Goal: Task Accomplishment & Management: Use online tool/utility

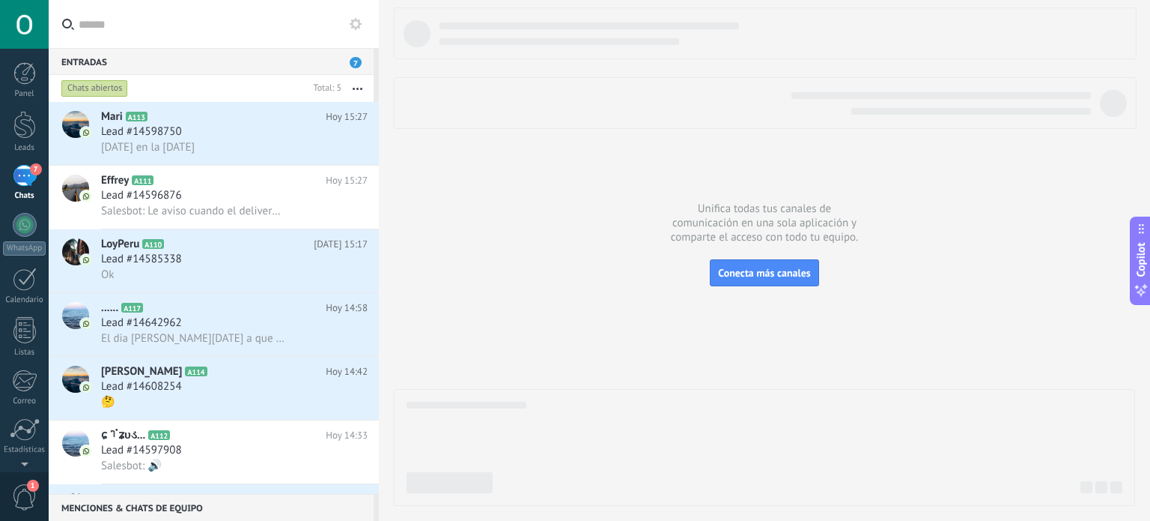
click at [30, 173] on span "7" at bounding box center [36, 169] width 12 height 12
click at [28, 132] on div at bounding box center [24, 125] width 22 height 28
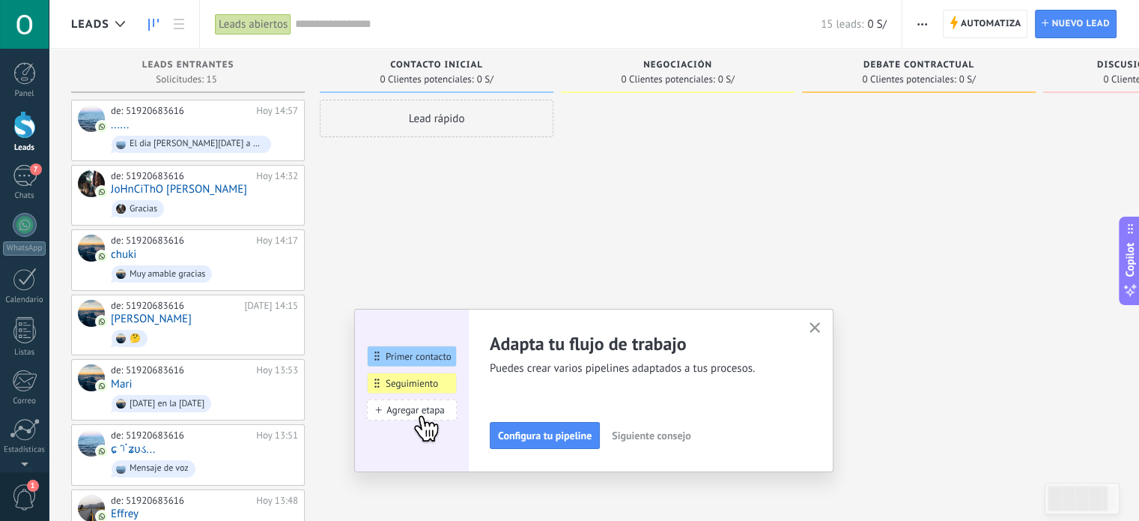
click at [810, 321] on div "Adapta tu flujo de trabajo Puedes crear varios pipelines adaptados a tus proces…" at bounding box center [593, 390] width 479 height 163
click at [815, 324] on icon "button" at bounding box center [815, 327] width 11 height 11
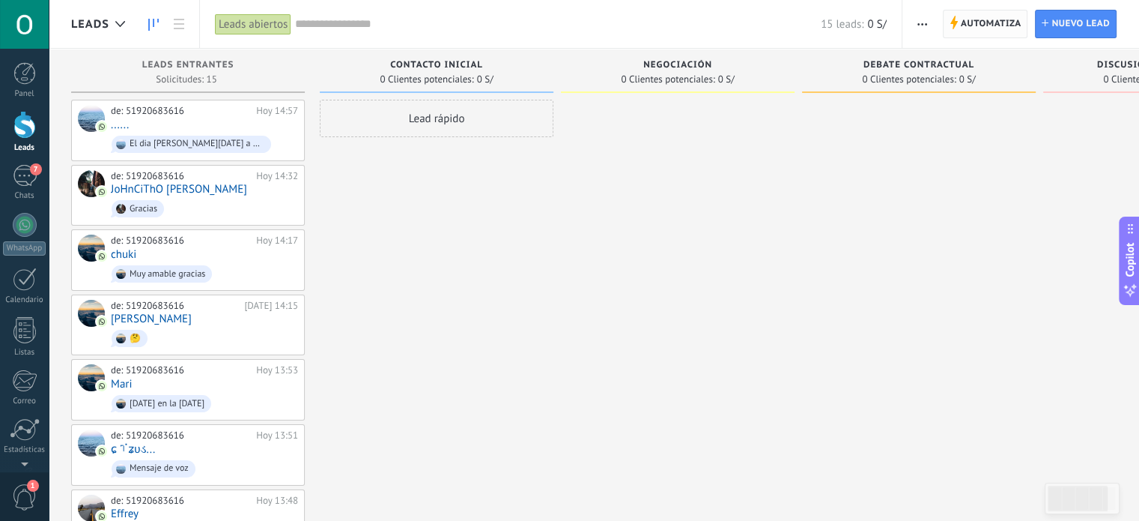
click at [976, 22] on span "Automatiza" at bounding box center [991, 23] width 61 height 27
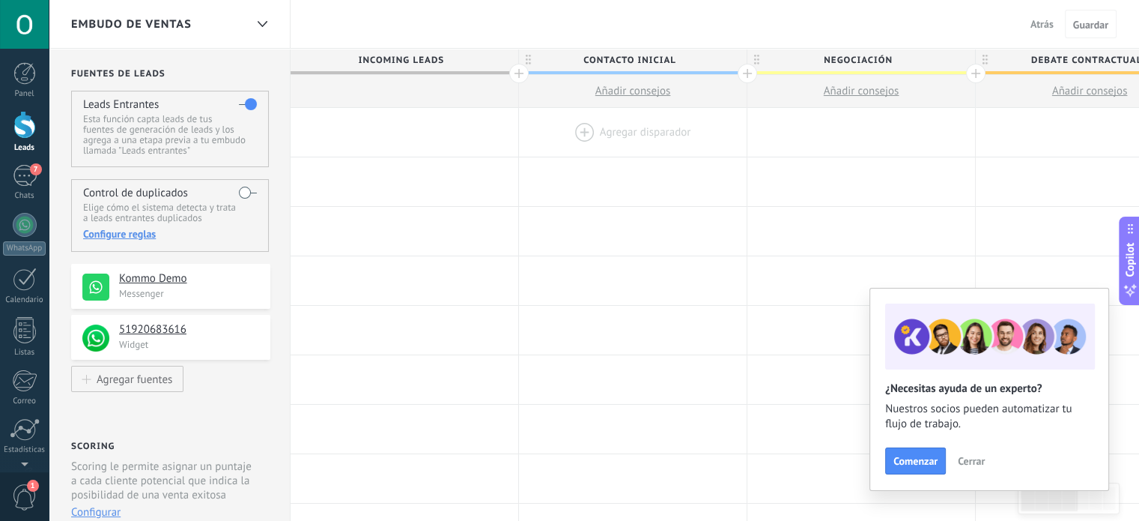
click at [638, 124] on div at bounding box center [633, 132] width 228 height 49
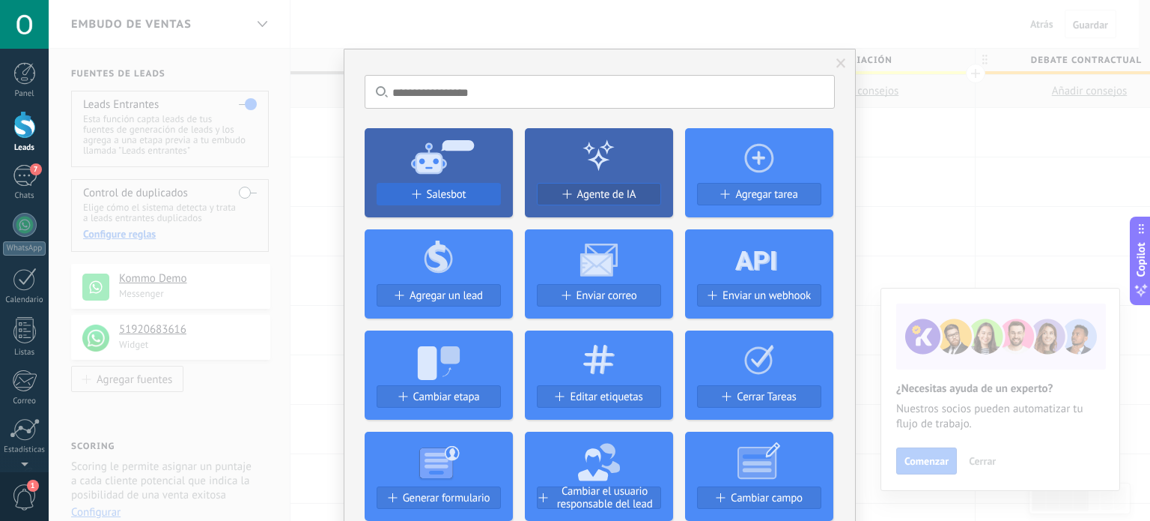
click at [431, 192] on span "Salesbot" at bounding box center [447, 194] width 40 height 13
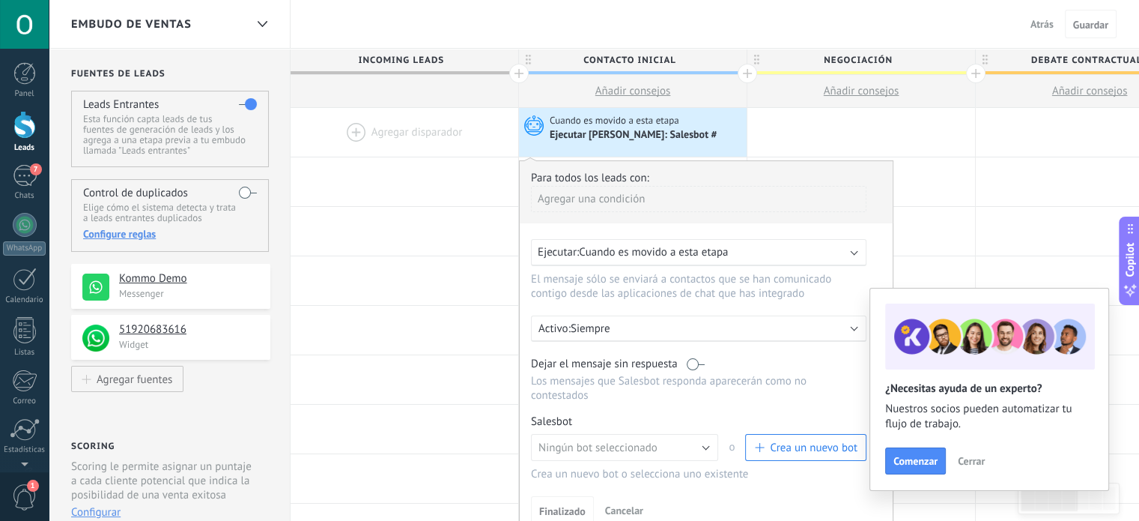
click at [958, 454] on button "Cerrar" at bounding box center [971, 460] width 40 height 22
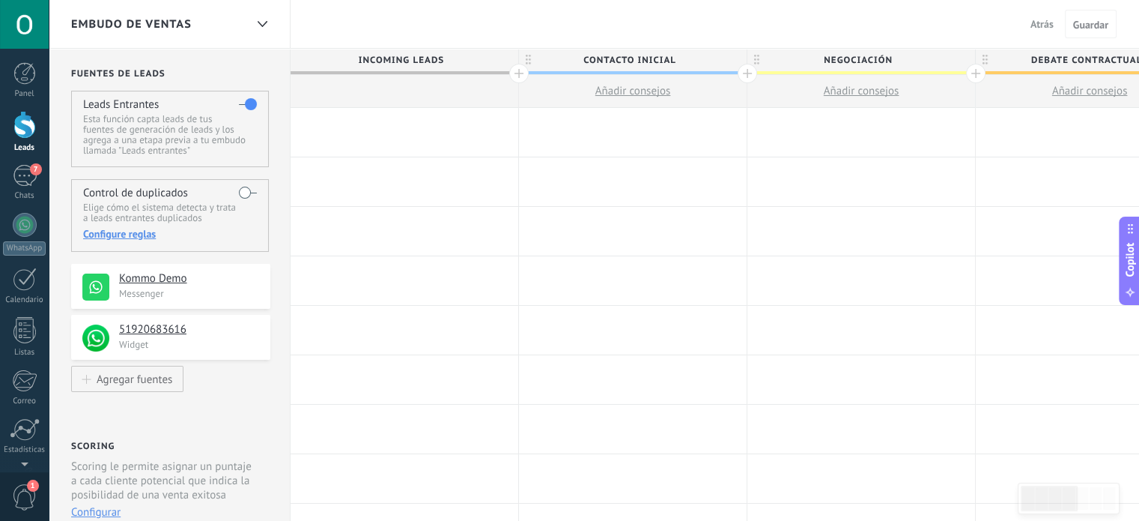
click at [646, 128] on div at bounding box center [633, 132] width 228 height 49
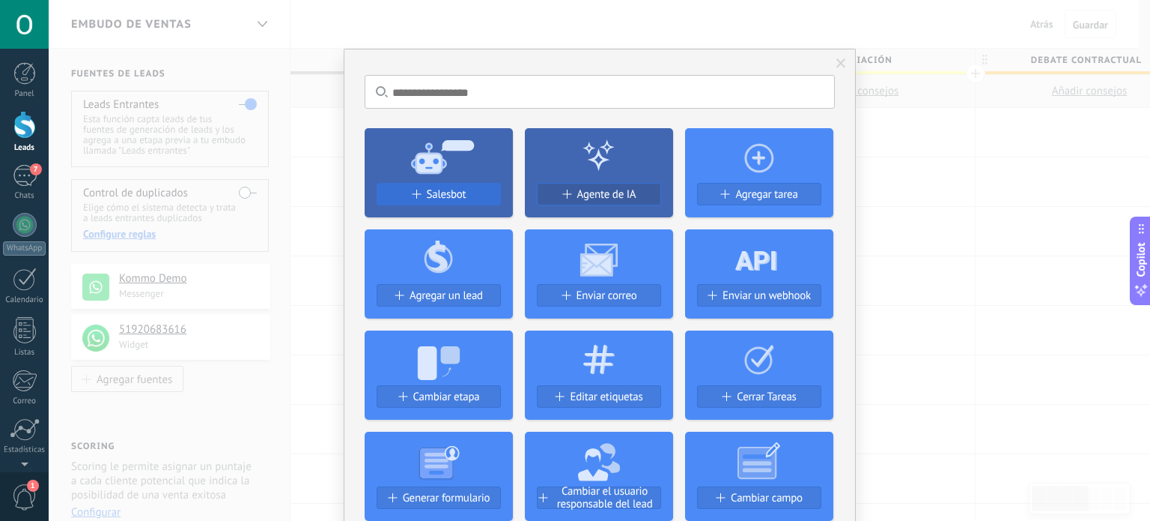
click at [435, 188] on span "Salesbot" at bounding box center [447, 194] width 40 height 13
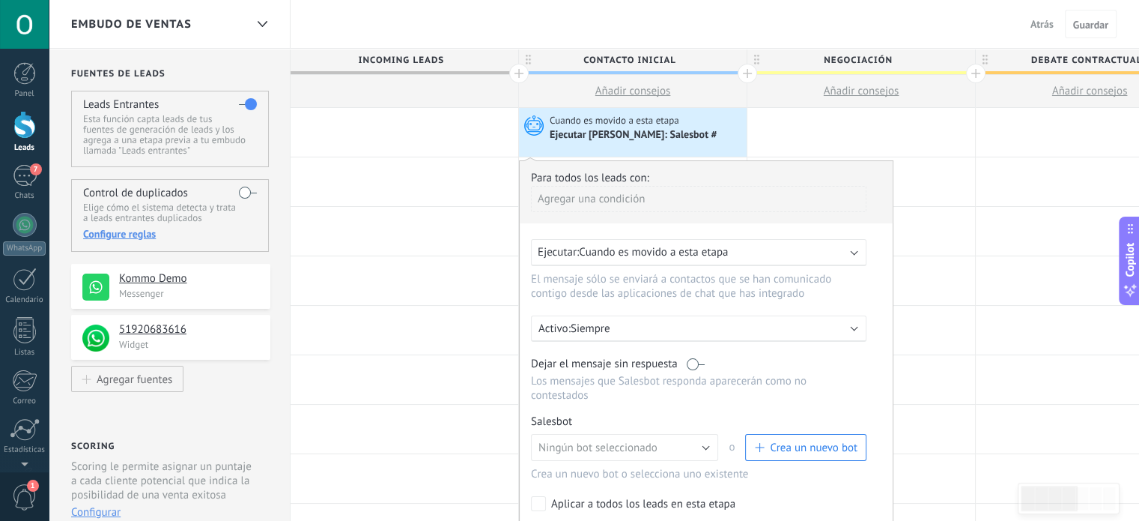
click at [764, 434] on button "Crea un nuevo bot" at bounding box center [805, 447] width 121 height 27
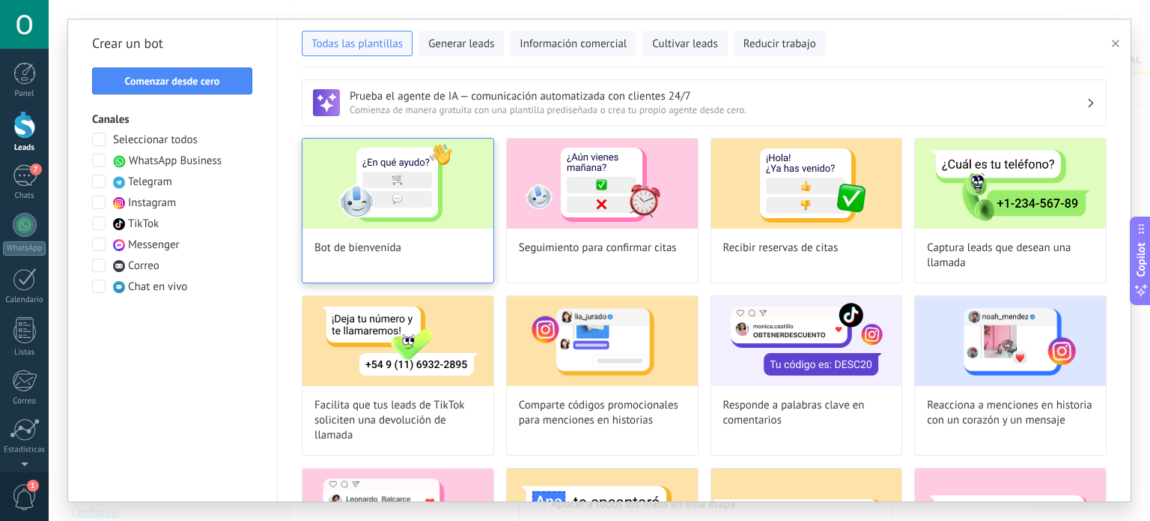
click at [379, 257] on div "Bot de bienvenida" at bounding box center [398, 210] width 192 height 145
type input "**********"
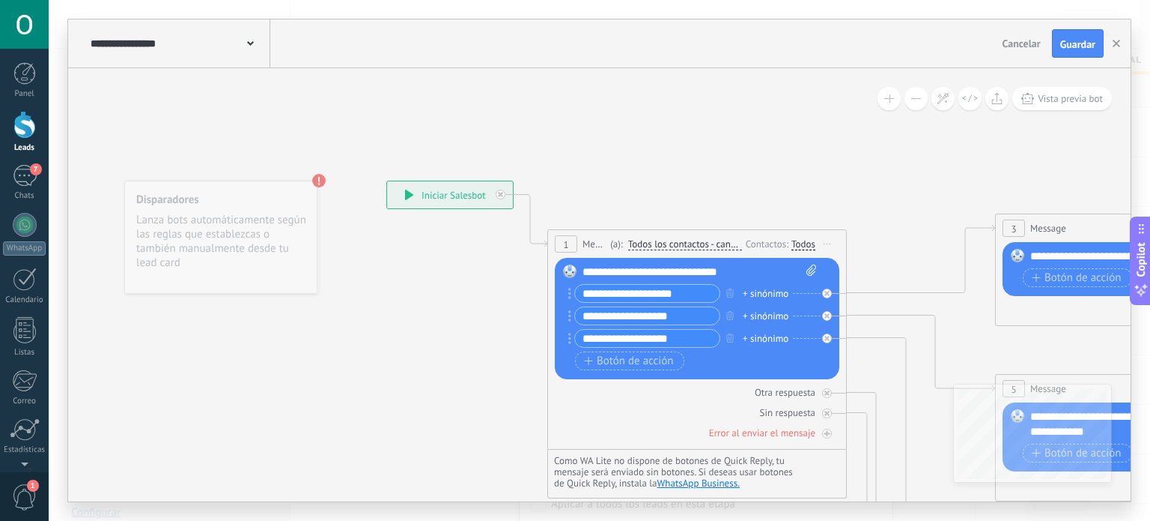
click at [833, 241] on span "Iniciar vista previa aquí Cambiar nombre Duplicar [GEOGRAPHIC_DATA]" at bounding box center [828, 244] width 24 height 22
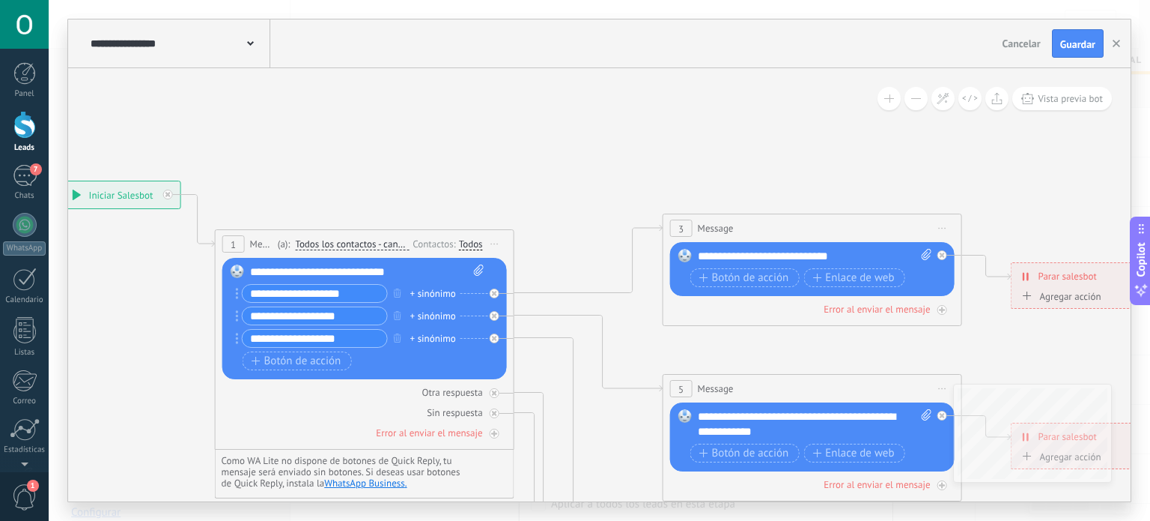
click at [942, 225] on span "Iniciar vista previa aquí Cambiar nombre Duplicar [GEOGRAPHIC_DATA]" at bounding box center [943, 228] width 24 height 22
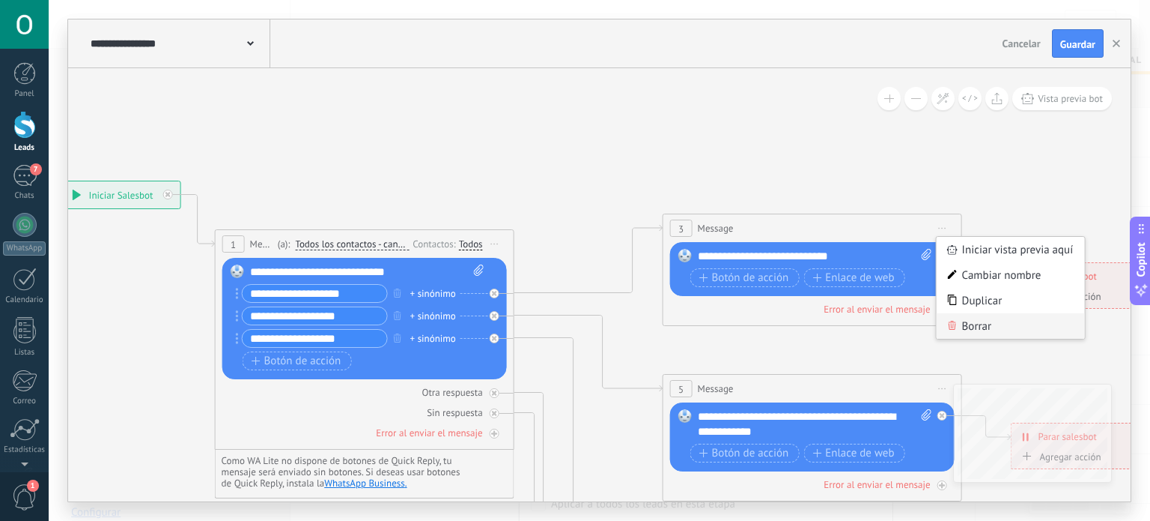
click at [1013, 320] on div "Borrar" at bounding box center [1011, 325] width 148 height 25
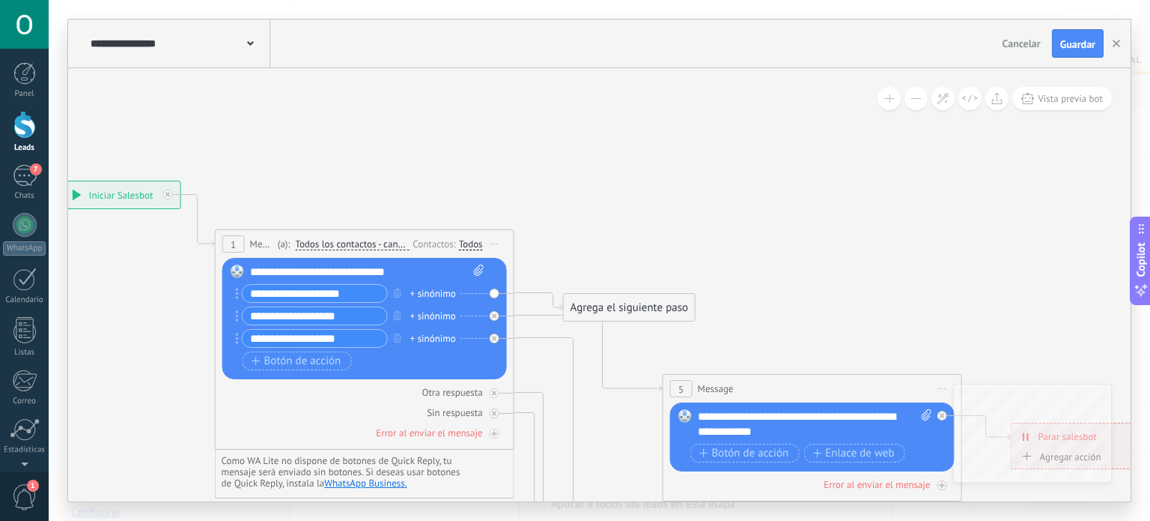
click at [945, 386] on span "Iniciar vista previa aquí Cambiar nombre Duplicar [GEOGRAPHIC_DATA]" at bounding box center [943, 388] width 24 height 22
click at [956, 491] on div "Borrar" at bounding box center [1011, 485] width 148 height 25
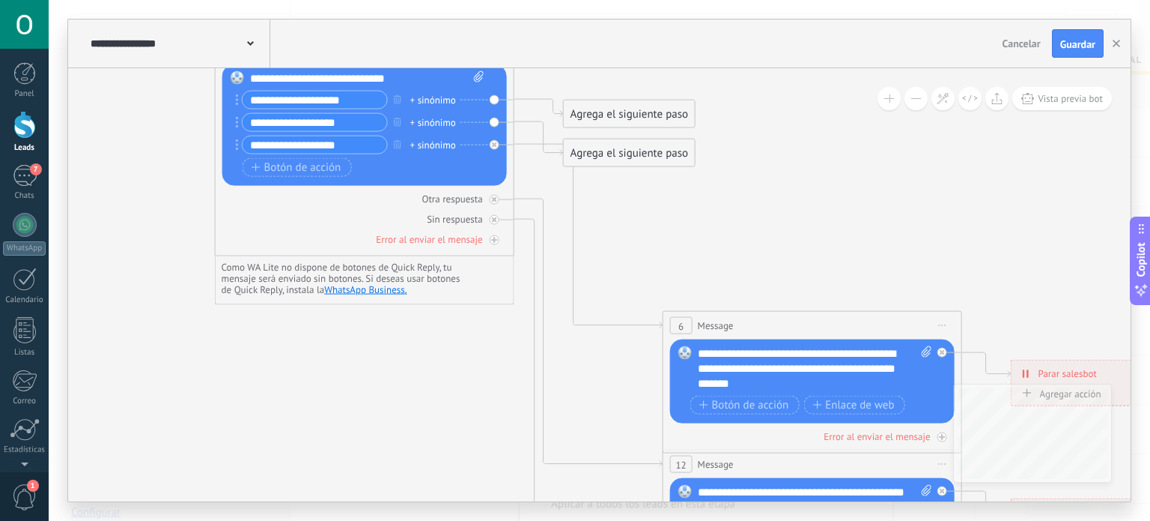
click at [937, 330] on span "Iniciar vista previa aquí Cambiar nombre Duplicar [GEOGRAPHIC_DATA]" at bounding box center [943, 326] width 24 height 22
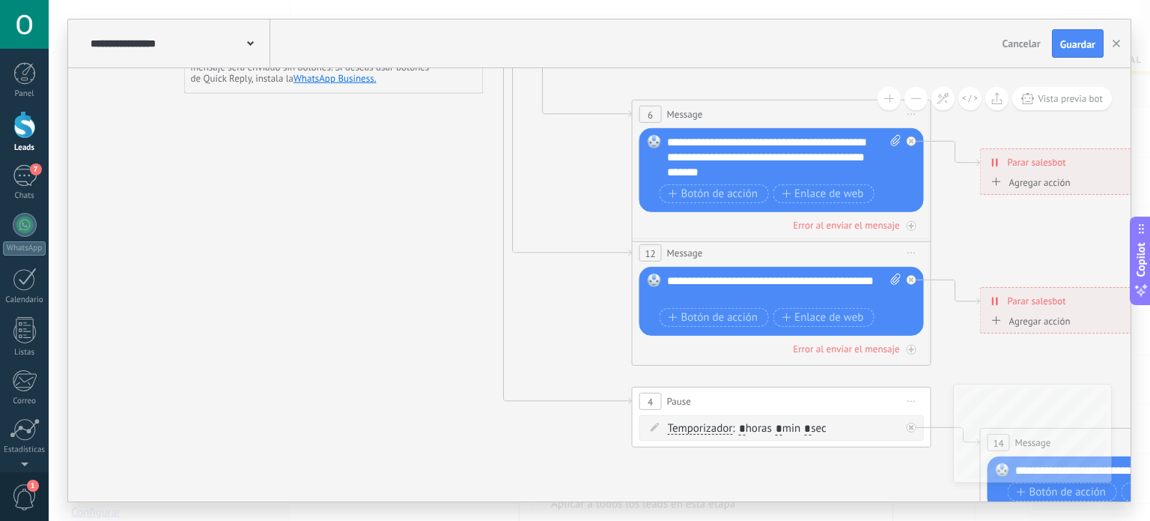
click at [920, 116] on span "Iniciar vista previa aquí Cambiar nombre Duplicar [GEOGRAPHIC_DATA]" at bounding box center [912, 114] width 24 height 22
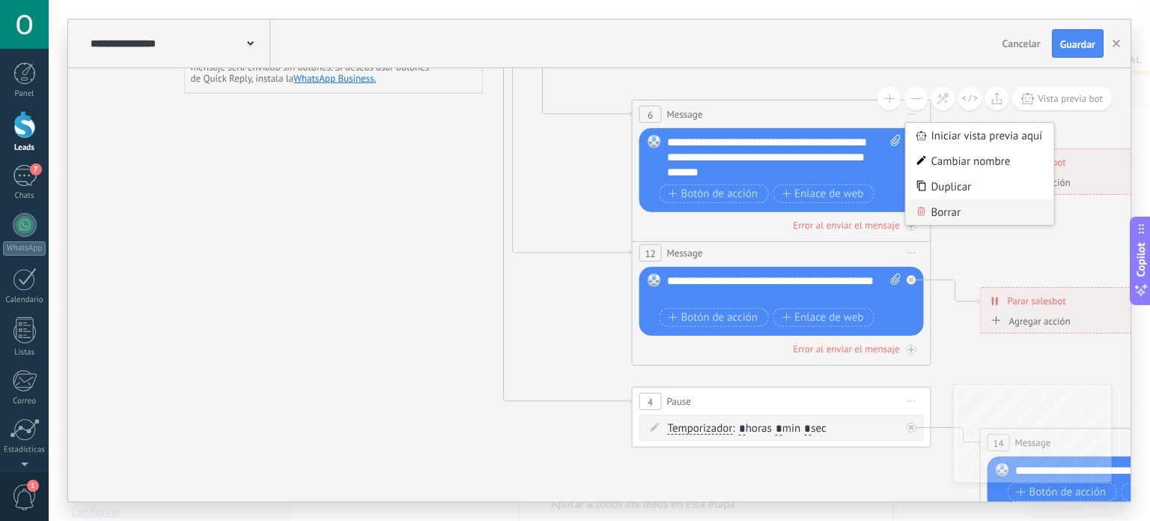
click at [932, 210] on div "Borrar" at bounding box center [980, 211] width 148 height 25
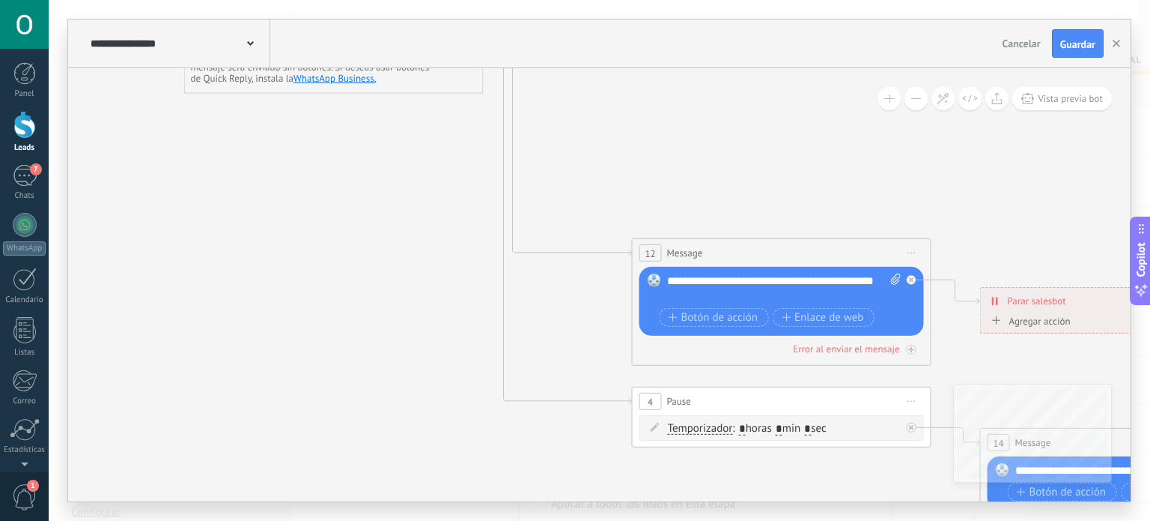
click at [918, 261] on span "Iniciar vista previa aquí Cambiar nombre Duplicar [GEOGRAPHIC_DATA]" at bounding box center [912, 253] width 24 height 22
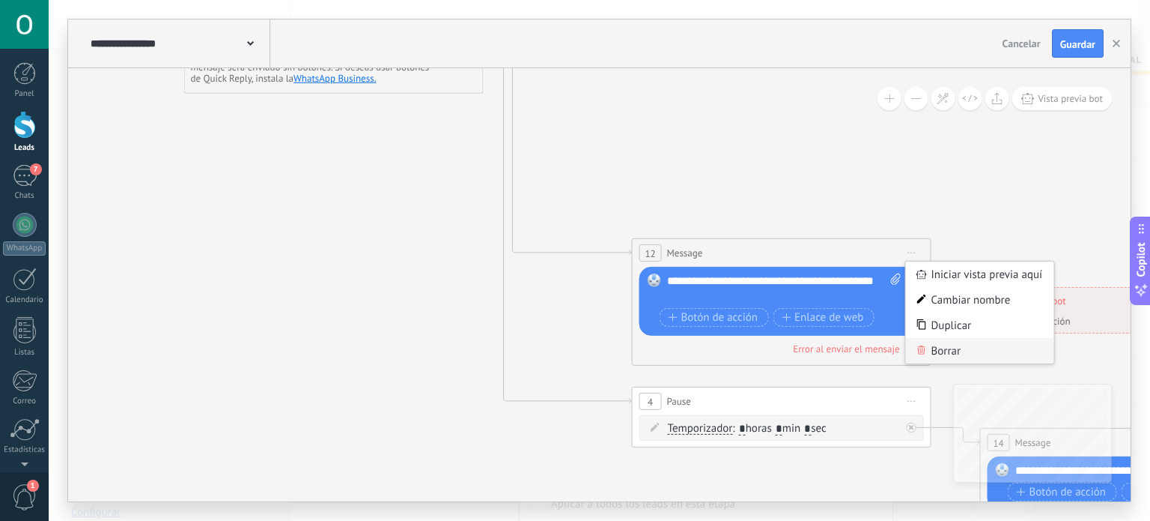
click at [941, 348] on div "Borrar" at bounding box center [980, 350] width 148 height 25
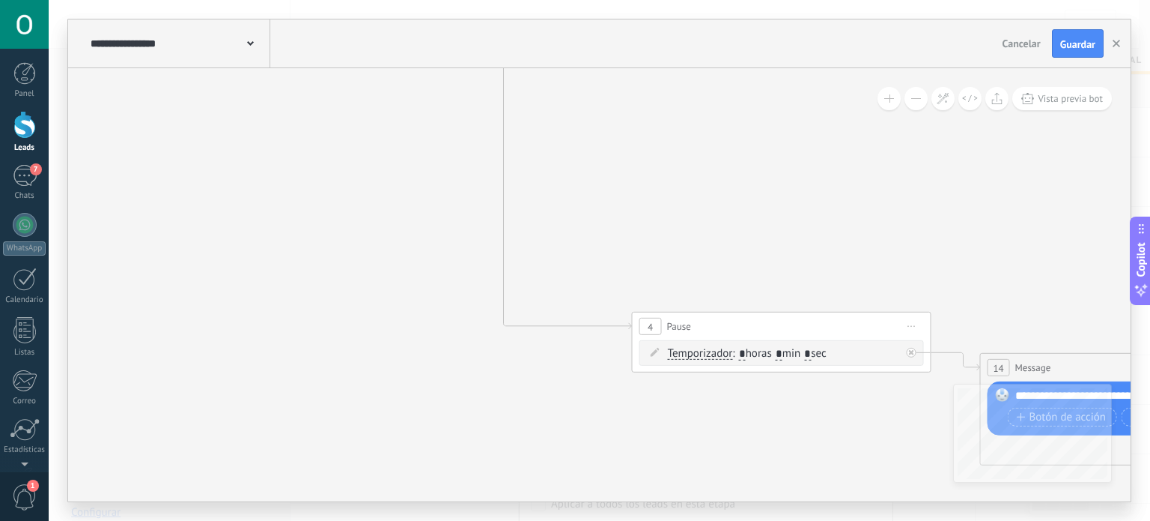
click at [914, 333] on span "Iniciar vista previa aquí Cambiar nombre Duplicar [GEOGRAPHIC_DATA]" at bounding box center [912, 326] width 24 height 22
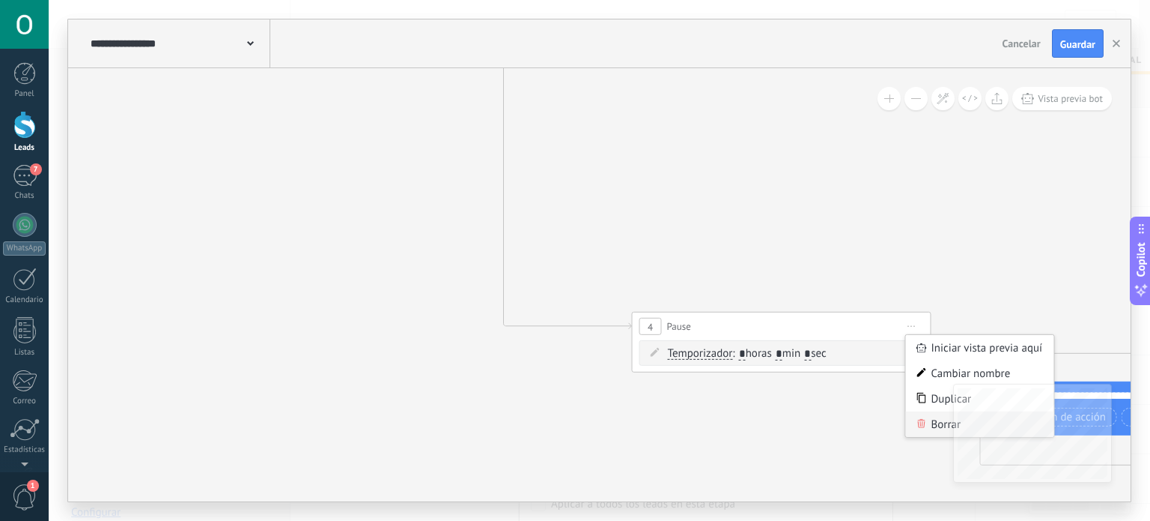
click at [933, 435] on div "Borrar" at bounding box center [980, 423] width 148 height 25
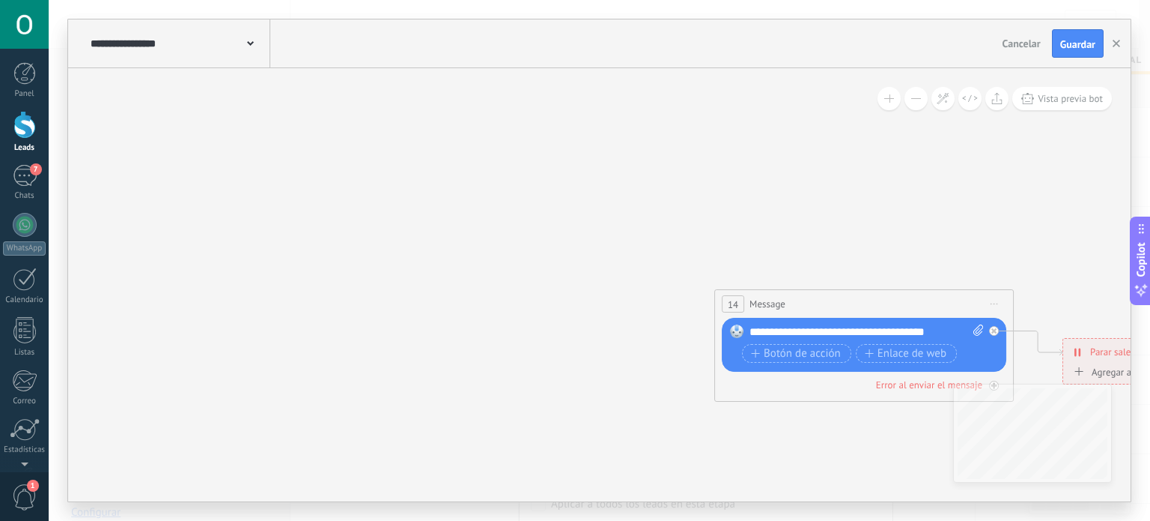
click at [1001, 309] on span "Iniciar vista previa aquí Cambiar nombre Duplicar [GEOGRAPHIC_DATA]" at bounding box center [995, 304] width 24 height 22
click at [1116, 401] on div "Borrar" at bounding box center [1063, 401] width 148 height 25
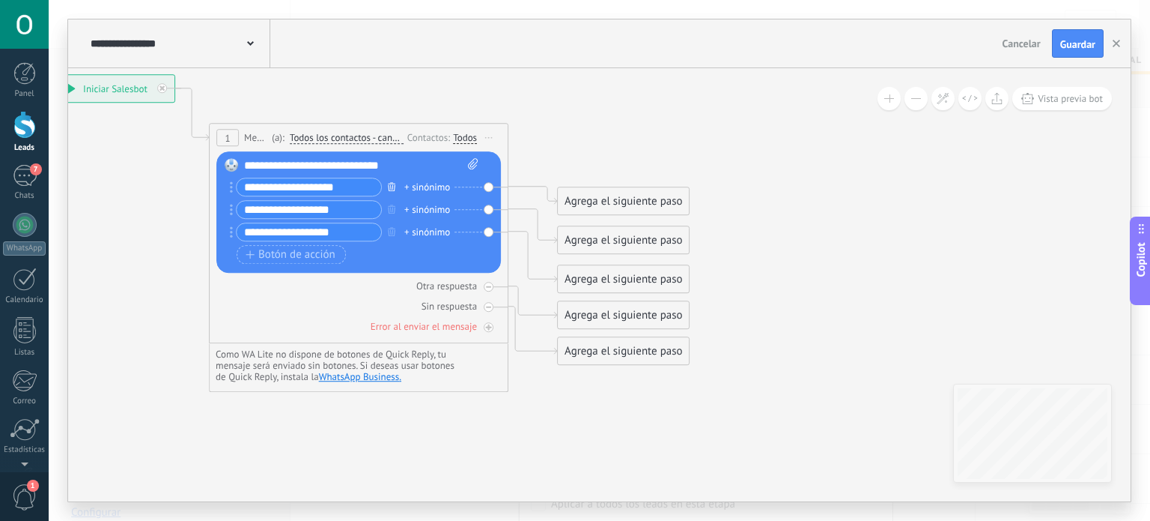
click at [394, 187] on icon "button" at bounding box center [391, 186] width 7 height 9
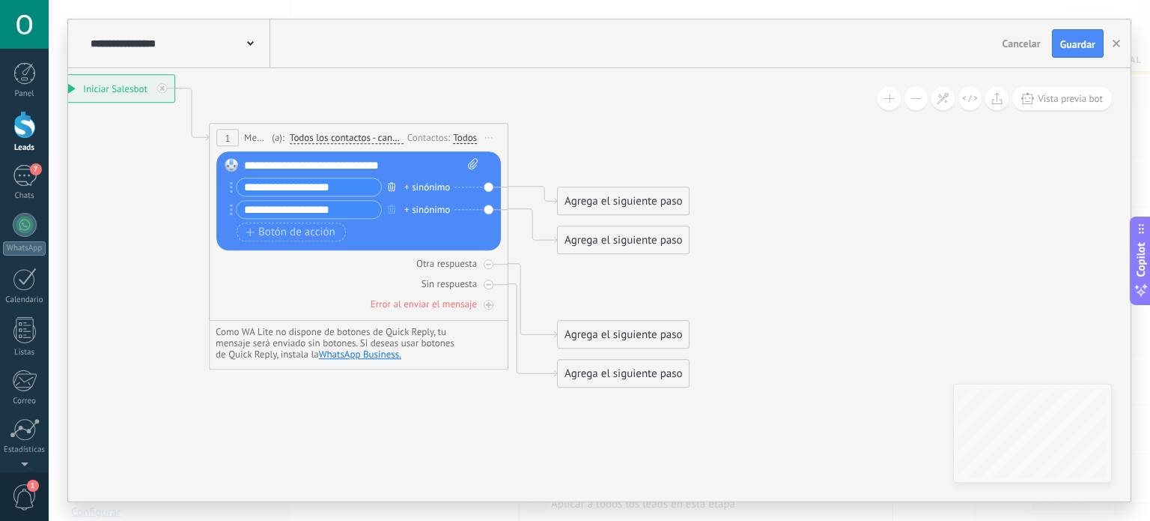
click at [393, 189] on icon "button" at bounding box center [391, 186] width 7 height 9
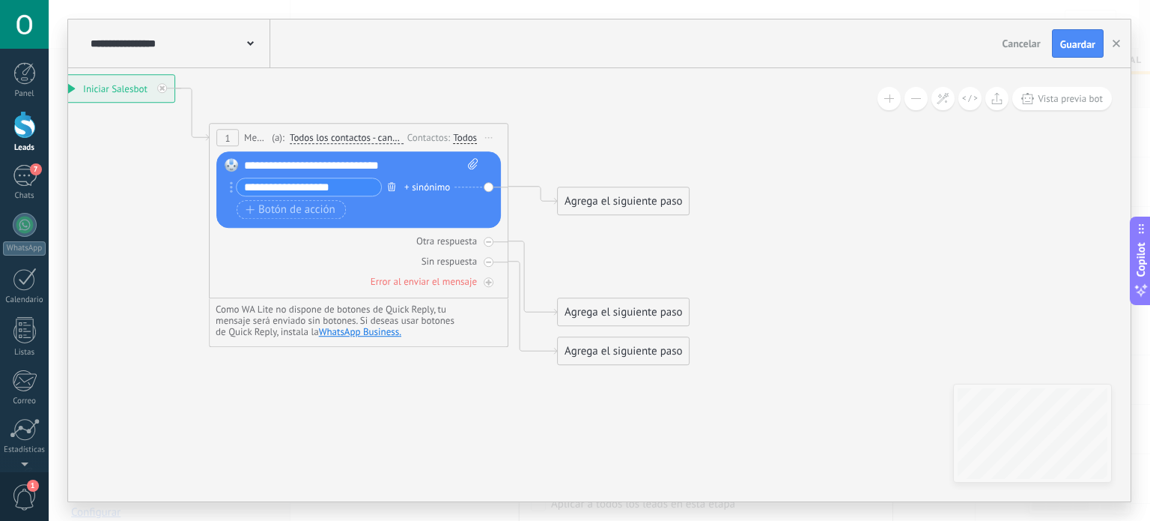
click at [393, 189] on icon "button" at bounding box center [391, 186] width 7 height 9
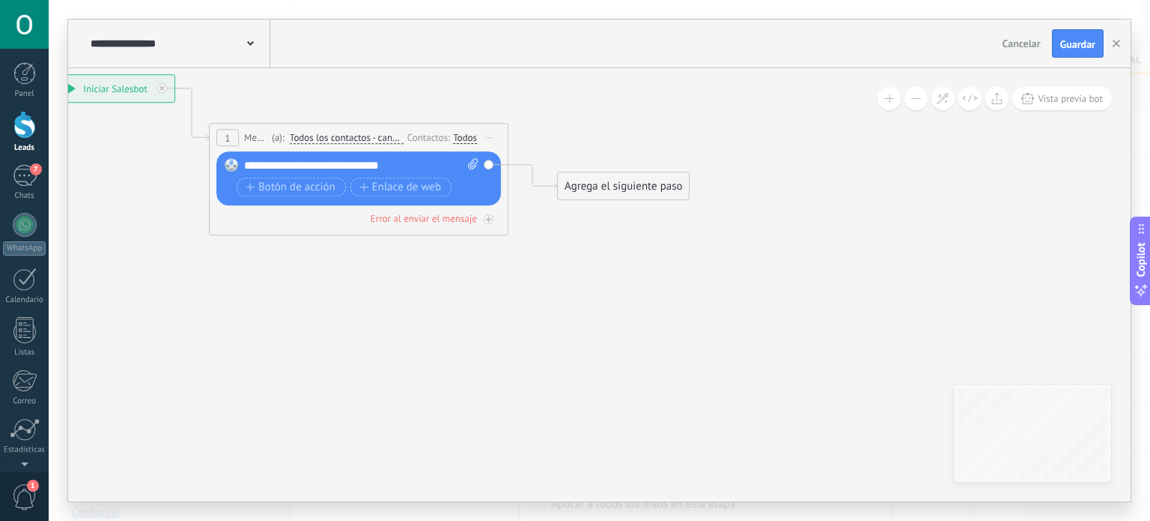
click at [412, 161] on div "**********" at bounding box center [361, 165] width 235 height 15
copy div "**********"
click at [422, 157] on div "Reemplazar Quitar Convertir a mensaje de voz Arrastre la imagen aquí para adjun…" at bounding box center [358, 178] width 285 height 54
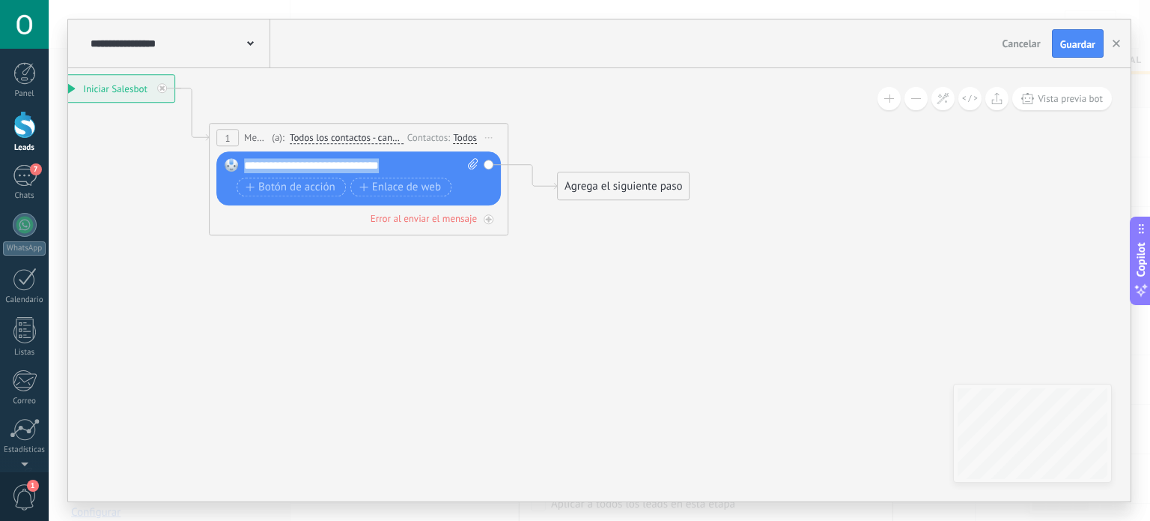
click at [419, 162] on div "**********" at bounding box center [361, 165] width 235 height 15
paste div
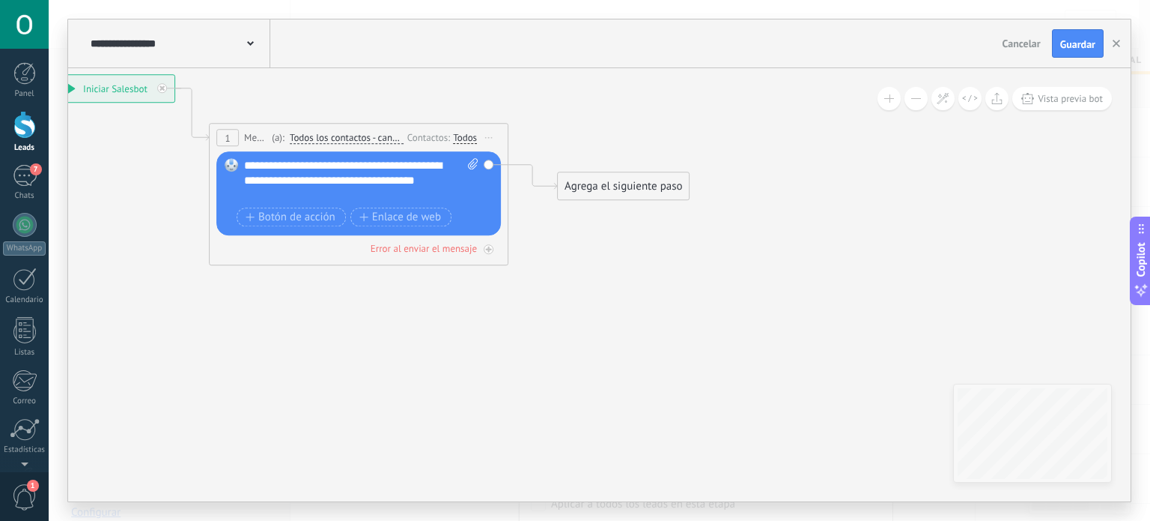
click at [610, 186] on div "Agrega el siguiente paso" at bounding box center [623, 186] width 131 height 25
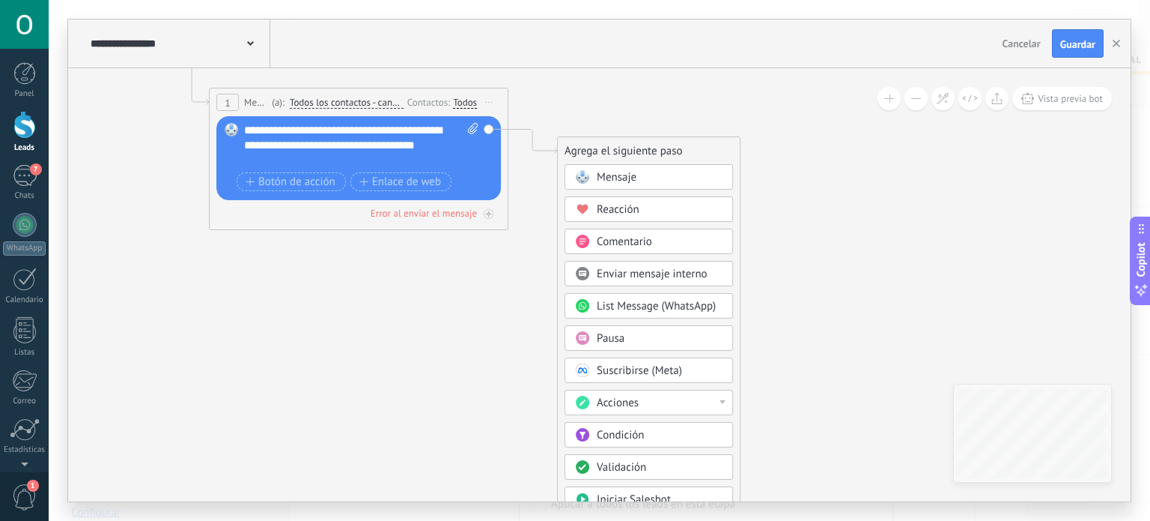
click at [649, 332] on div "Pausa" at bounding box center [660, 338] width 126 height 15
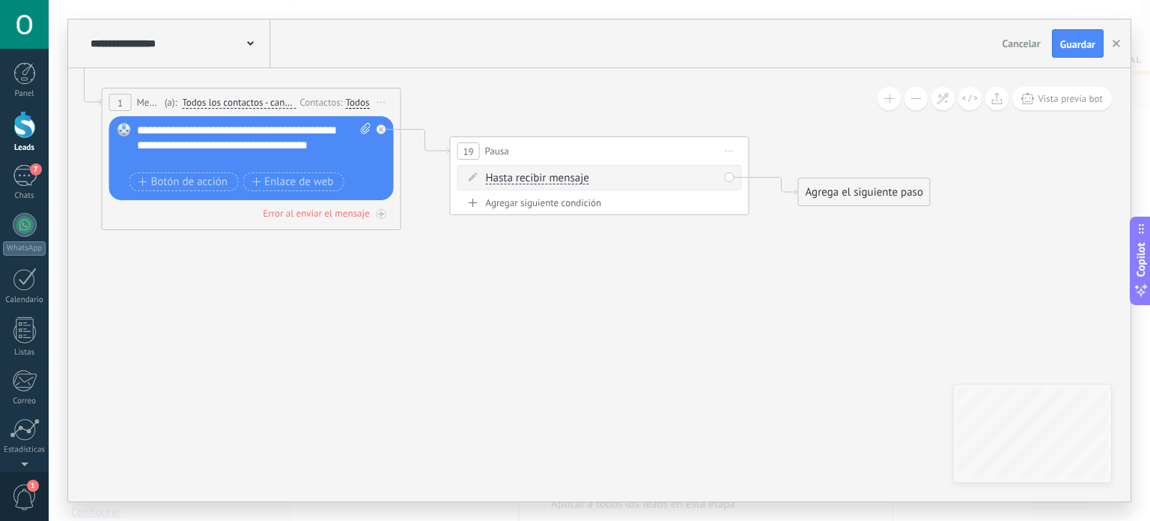
click at [536, 205] on div "Agregar siguiente condición" at bounding box center [600, 202] width 285 height 13
click at [713, 179] on div "Borrar" at bounding box center [714, 177] width 16 height 22
click at [710, 173] on div "Borrar" at bounding box center [714, 177] width 16 height 22
click at [725, 197] on div "Borrar" at bounding box center [737, 198] width 67 height 25
click at [834, 227] on div "Agrega el siguiente paso" at bounding box center [864, 222] width 131 height 25
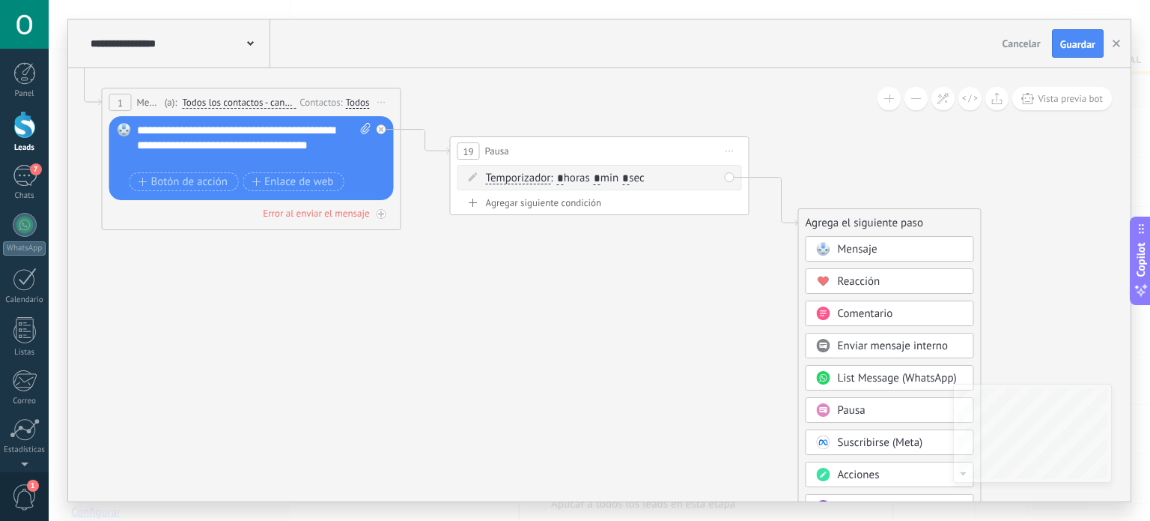
click at [833, 252] on span at bounding box center [823, 249] width 29 height 12
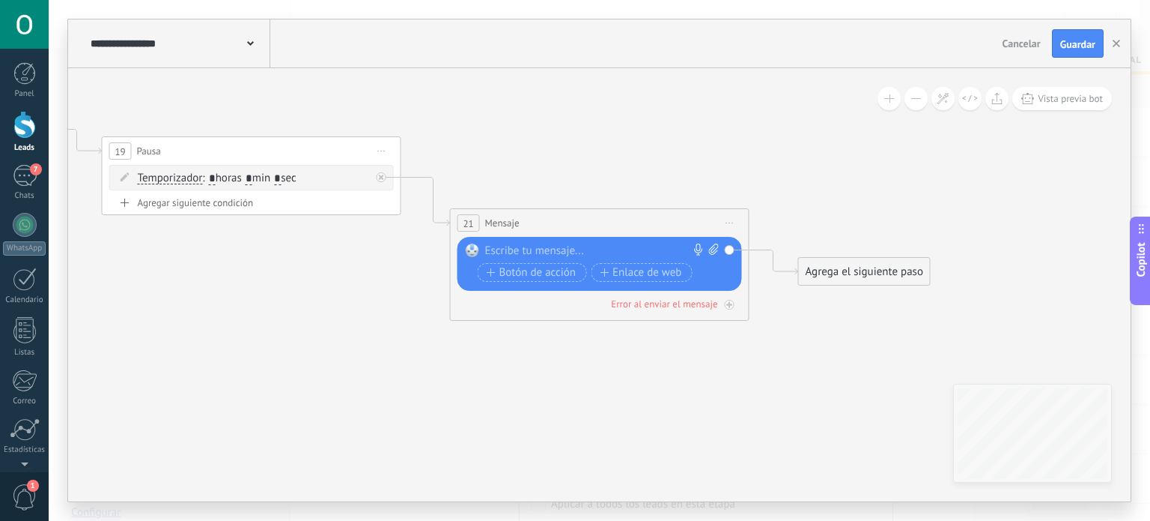
click at [660, 248] on div at bounding box center [596, 250] width 222 height 15
paste div
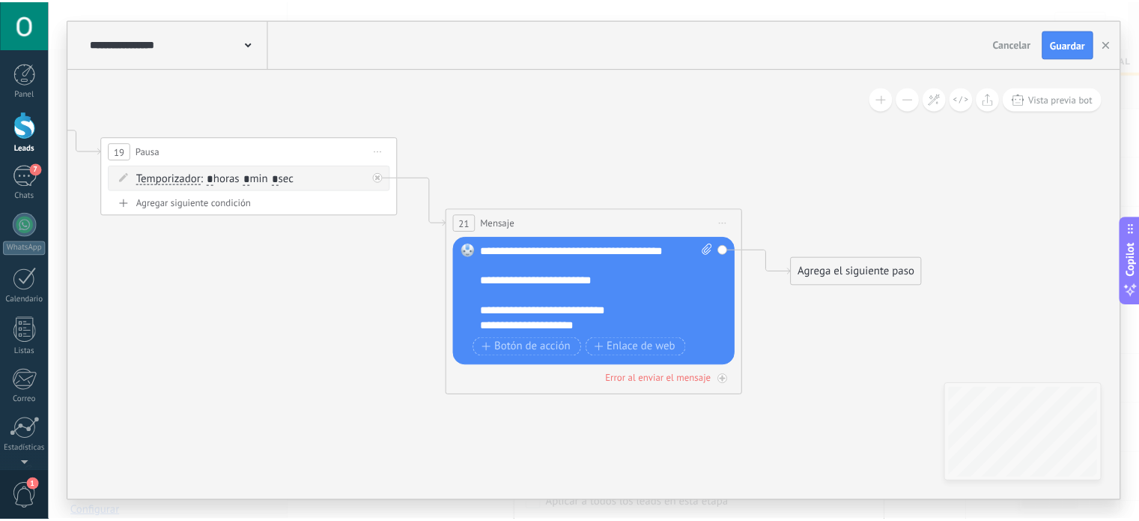
scroll to position [90, 0]
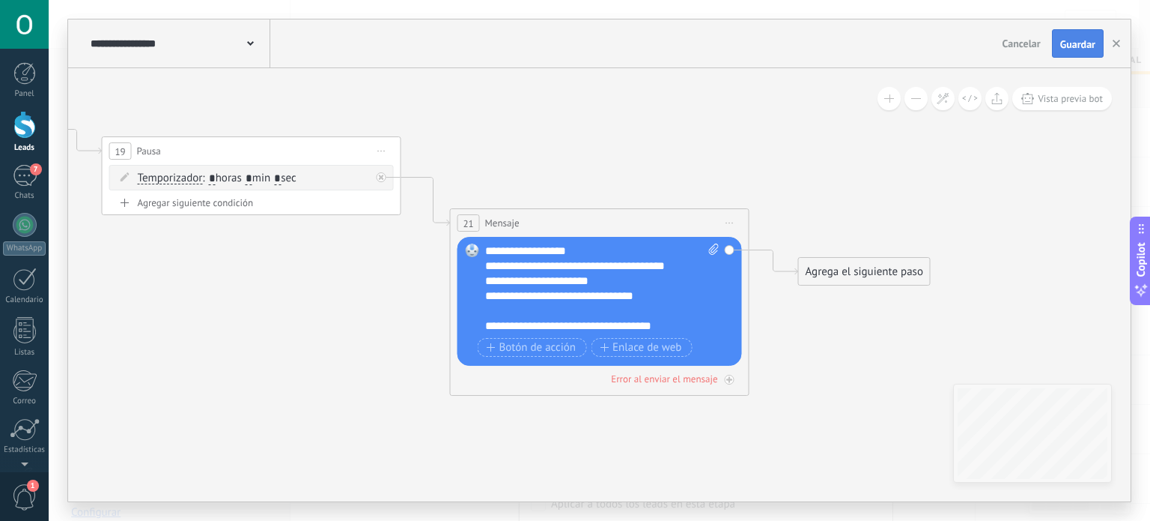
click at [1067, 39] on span "Guardar" at bounding box center [1078, 44] width 35 height 10
click at [1107, 44] on button "button" at bounding box center [1116, 43] width 22 height 28
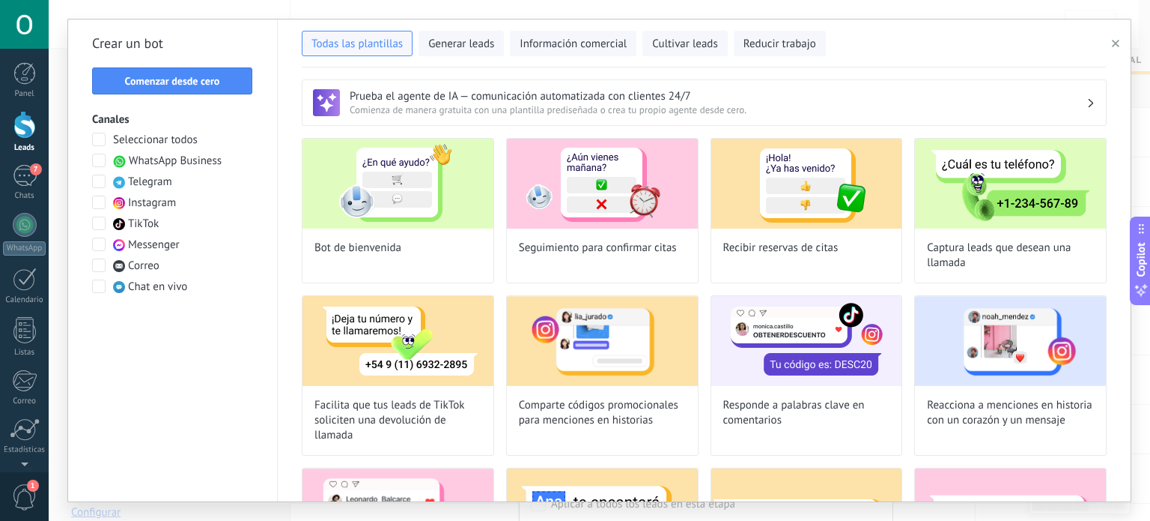
click at [1117, 44] on icon "button" at bounding box center [1115, 43] width 7 height 7
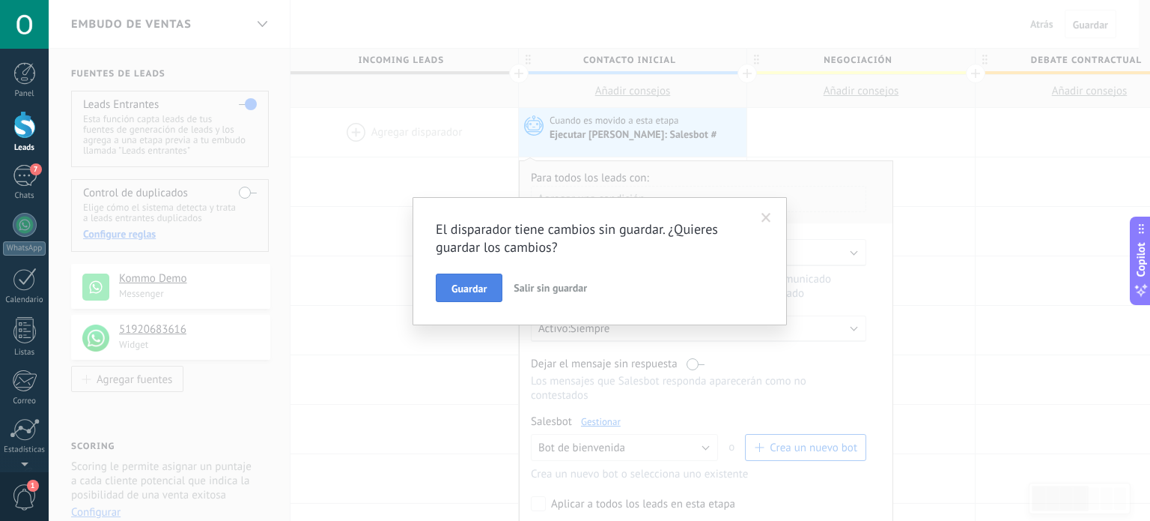
click at [484, 280] on button "Guardar" at bounding box center [469, 287] width 67 height 28
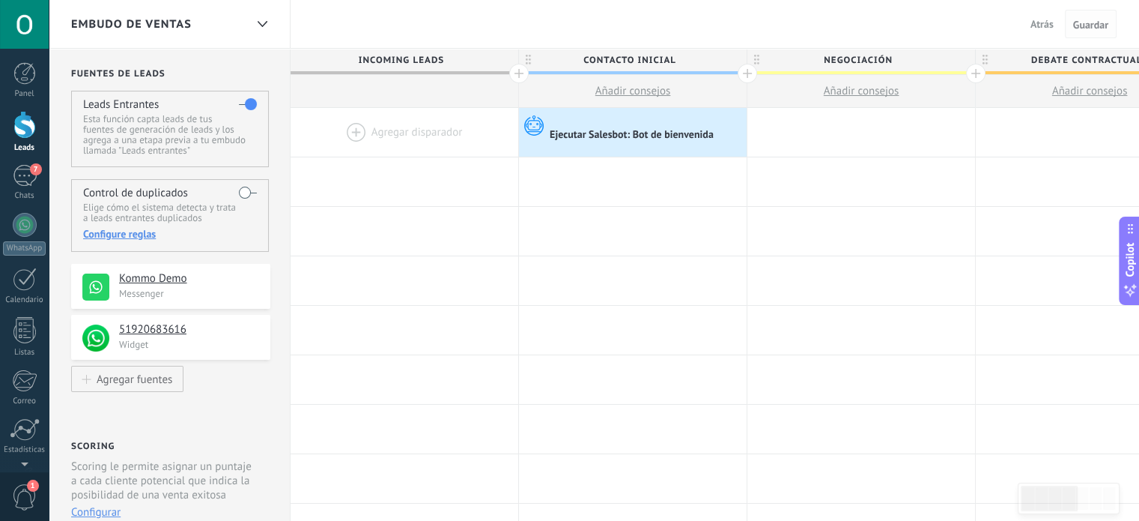
click at [1084, 25] on span "Guardar" at bounding box center [1090, 24] width 35 height 10
click at [28, 186] on div "7" at bounding box center [25, 176] width 24 height 22
